Goal: Navigation & Orientation: Find specific page/section

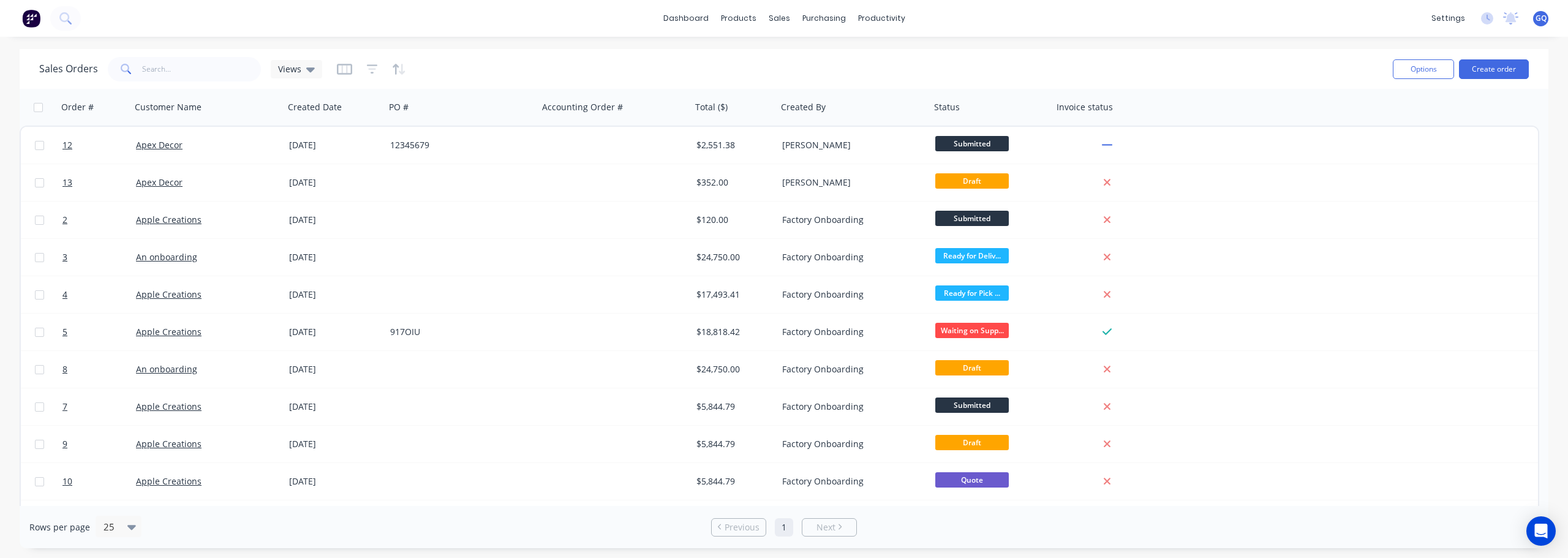
scroll to position [31, 0]
click at [749, 18] on div "products" at bounding box center [738, 18] width 48 height 18
click at [777, 63] on div "Product Catalogue" at bounding box center [792, 59] width 76 height 11
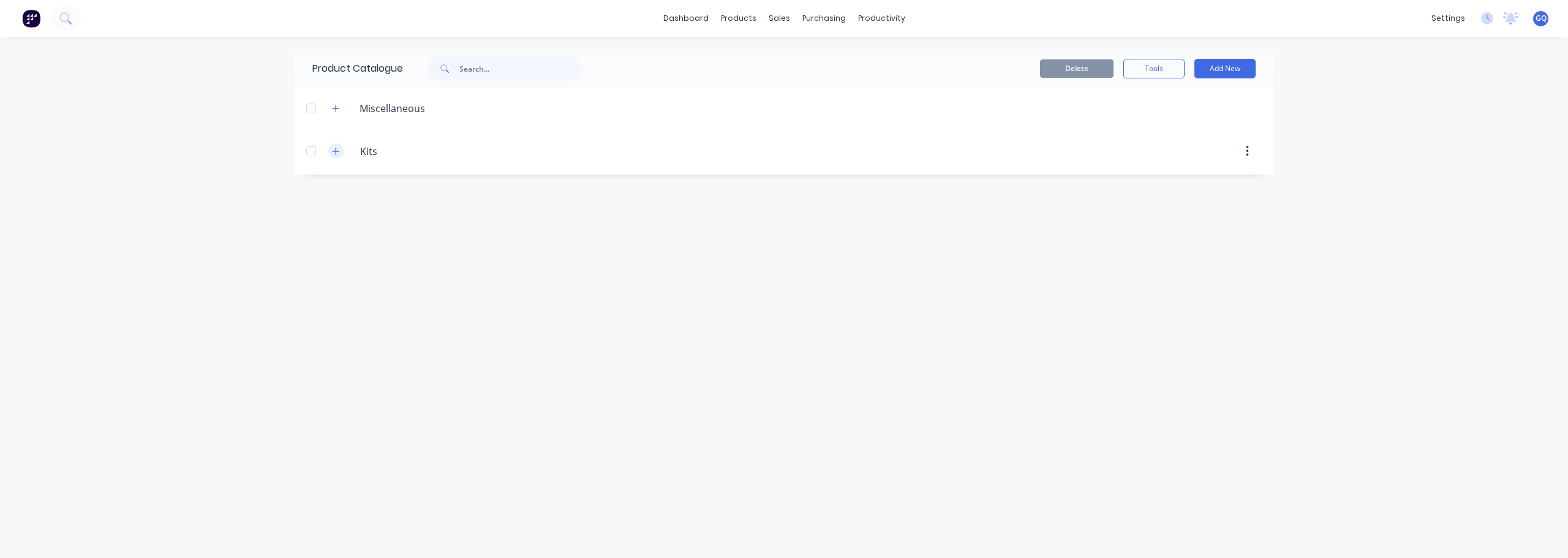
click at [336, 151] on icon "button" at bounding box center [336, 151] width 7 height 7
click at [336, 151] on icon "button" at bounding box center [335, 151] width 7 height 8
click at [337, 112] on button "button" at bounding box center [335, 108] width 15 height 15
click at [178, 74] on div "dashboard products sales purchasing productivity dashboard products Product Cat…" at bounding box center [784, 279] width 1568 height 558
